Goal: Information Seeking & Learning: Understand process/instructions

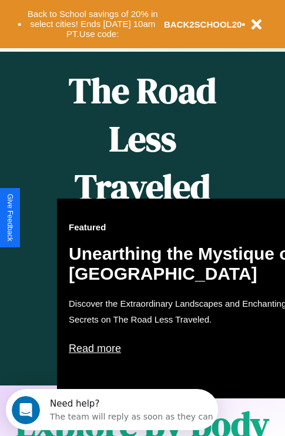
scroll to position [480, 0]
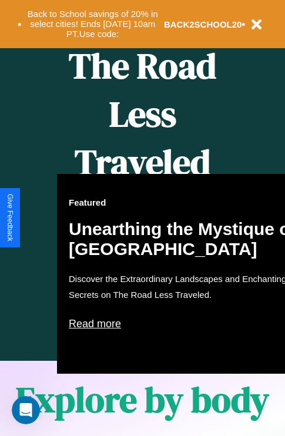
click at [142, 218] on div "Featured Unearthing the Mystique of [GEOGRAPHIC_DATA] Discover the Extraordinar…" at bounding box center [186, 274] width 258 height 200
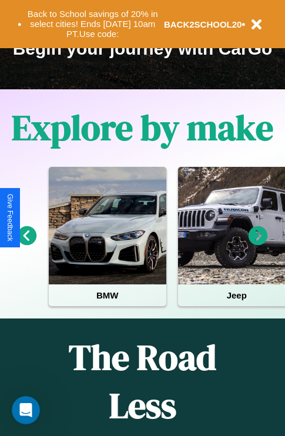
scroll to position [181, 0]
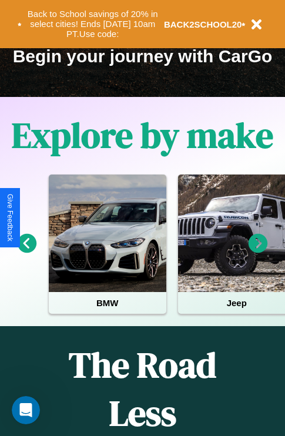
click at [258, 251] on icon at bounding box center [257, 243] width 19 height 19
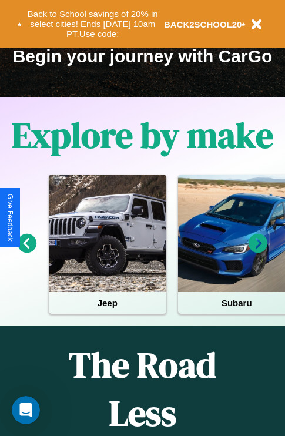
click at [26, 251] on icon at bounding box center [27, 243] width 19 height 19
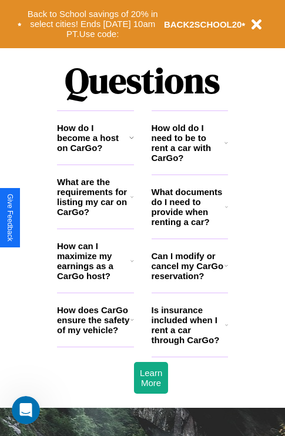
scroll to position [1423, 0]
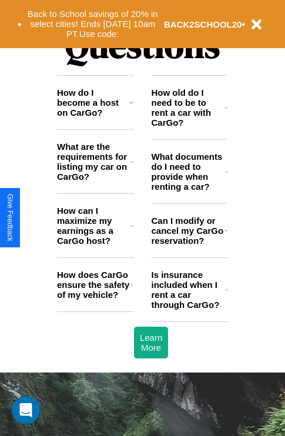
click at [189, 190] on h3 "What documents do I need to provide when renting a car?" at bounding box center [188, 171] width 74 height 40
click at [189, 245] on h3 "Can I modify or cancel my CarGo reservation?" at bounding box center [187, 231] width 73 height 30
click at [132, 166] on icon at bounding box center [131, 161] width 3 height 9
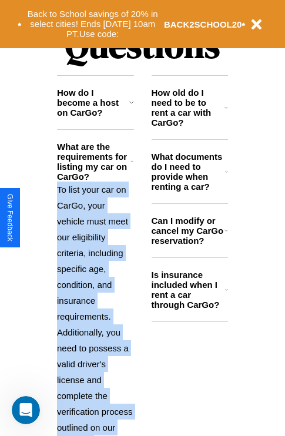
scroll to position [1506, 0]
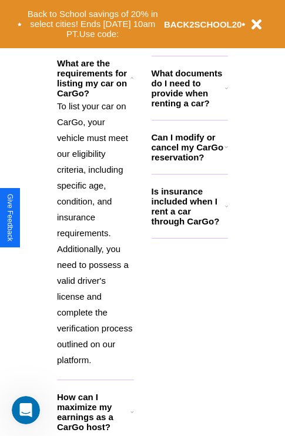
click at [132, 416] on icon at bounding box center [132, 411] width 4 height 9
click at [225, 151] on icon at bounding box center [226, 146] width 4 height 9
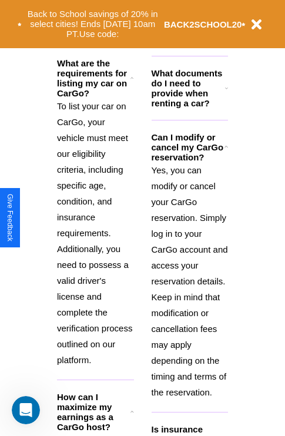
click at [95, 231] on p "To list your car on CarGo, your vehicle must meet our eligibility criteria, inc…" at bounding box center [95, 233] width 77 height 270
click at [226, 93] on icon at bounding box center [226, 87] width 3 height 9
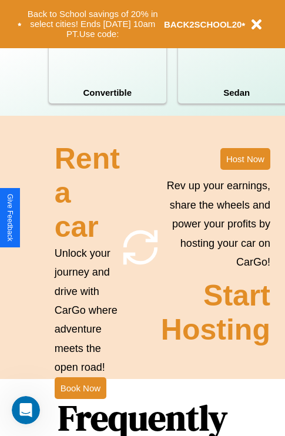
scroll to position [915, 0]
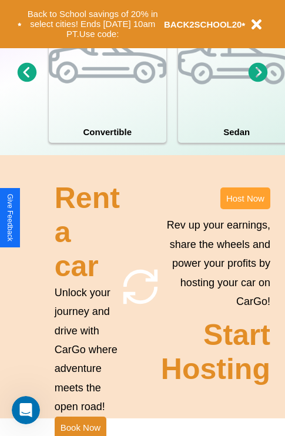
click at [245, 209] on button "Host Now" at bounding box center [245, 198] width 50 height 22
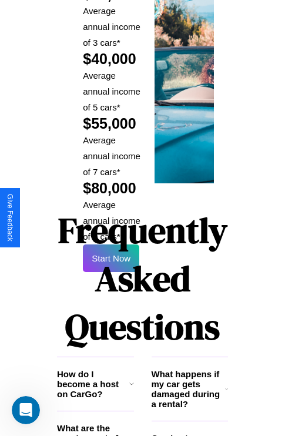
scroll to position [1728, 0]
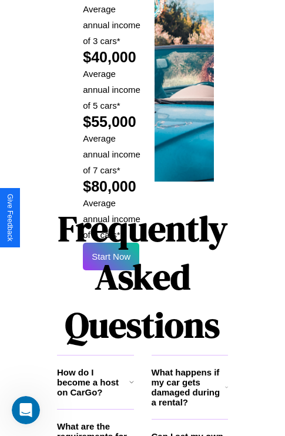
click at [111, 217] on h1 "Frequently Asked Questions" at bounding box center [142, 276] width 171 height 156
